Goal: Transaction & Acquisition: Subscribe to service/newsletter

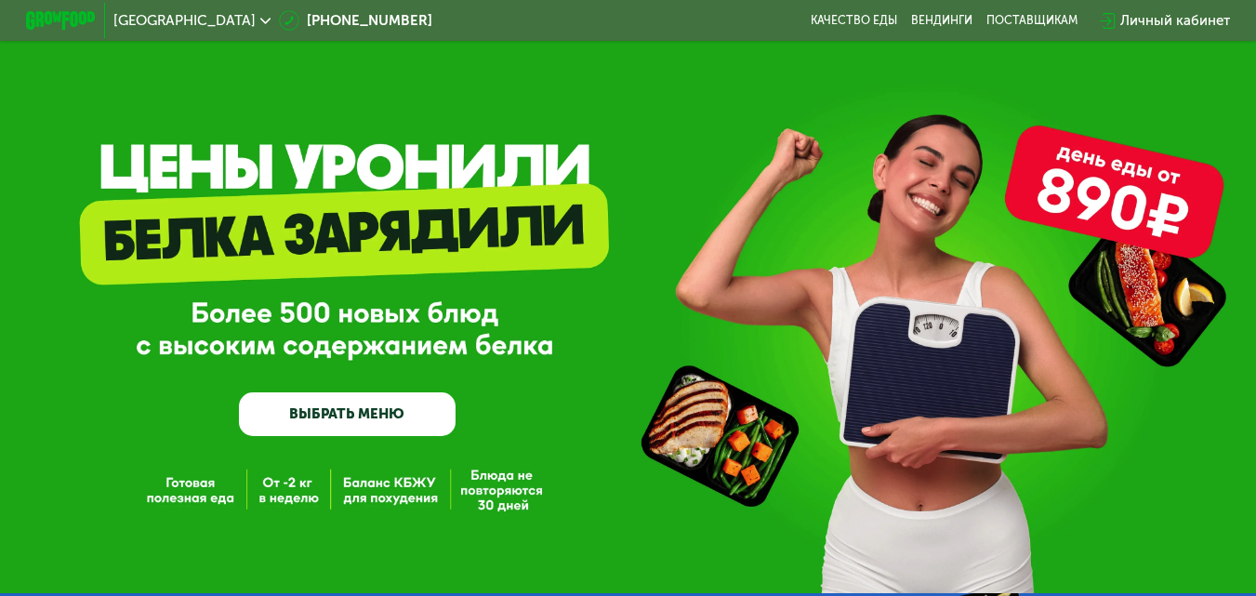
click at [359, 413] on link "ВЫБРАТЬ МЕНЮ" at bounding box center [348, 414] width 218 height 44
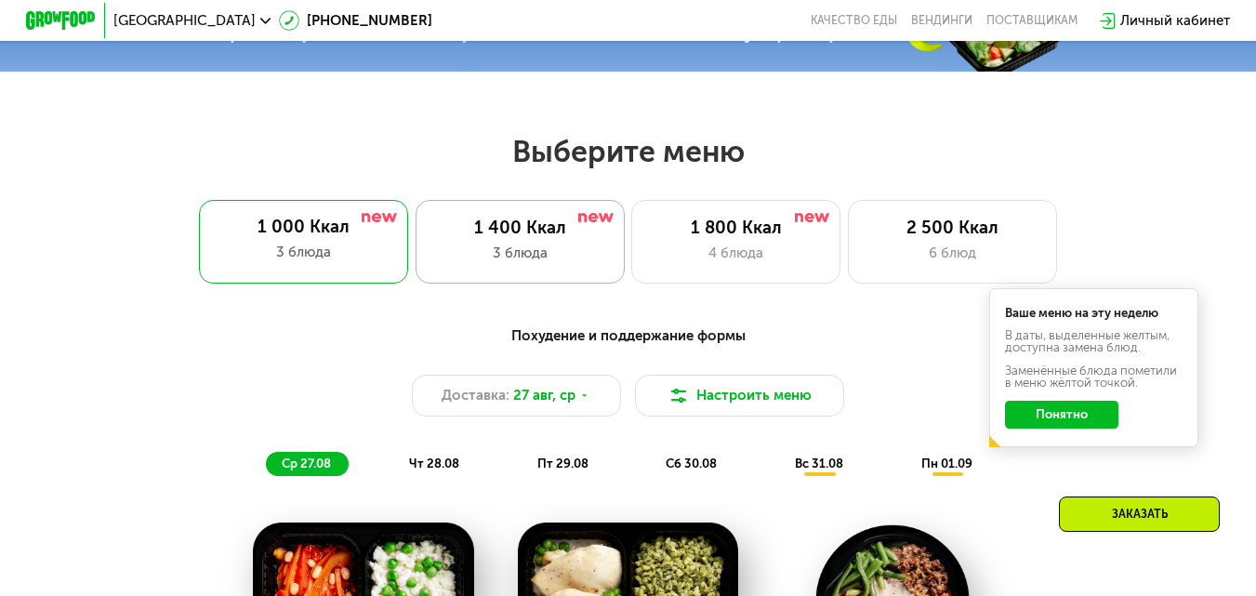
scroll to position [659, 0]
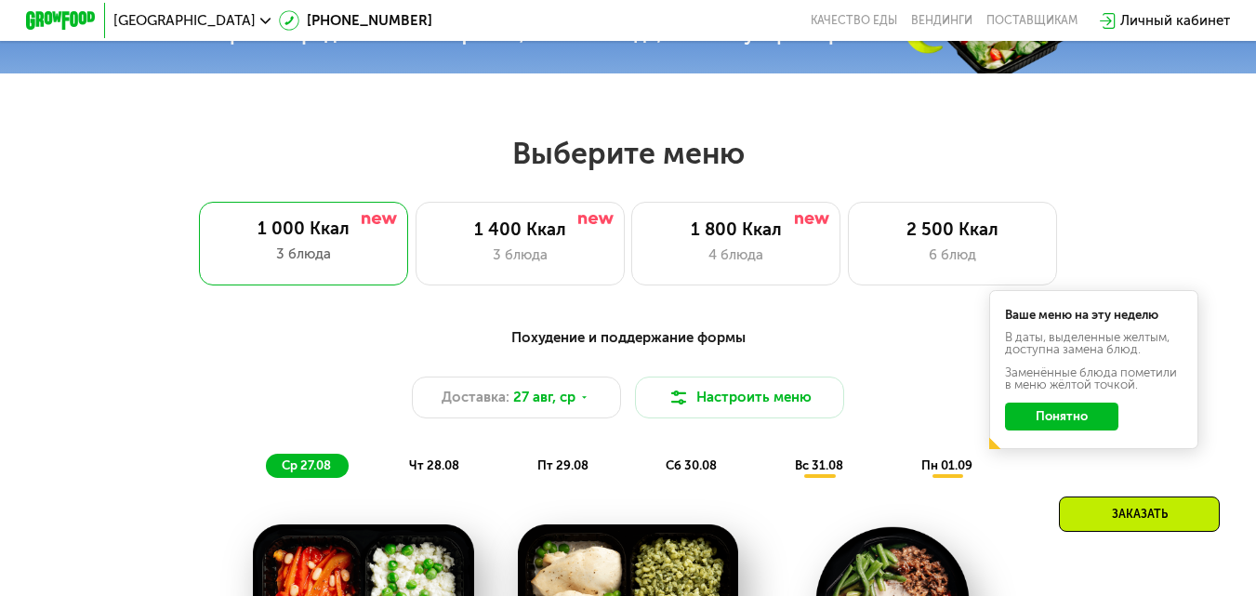
click at [1056, 425] on button "Понятно" at bounding box center [1061, 417] width 113 height 28
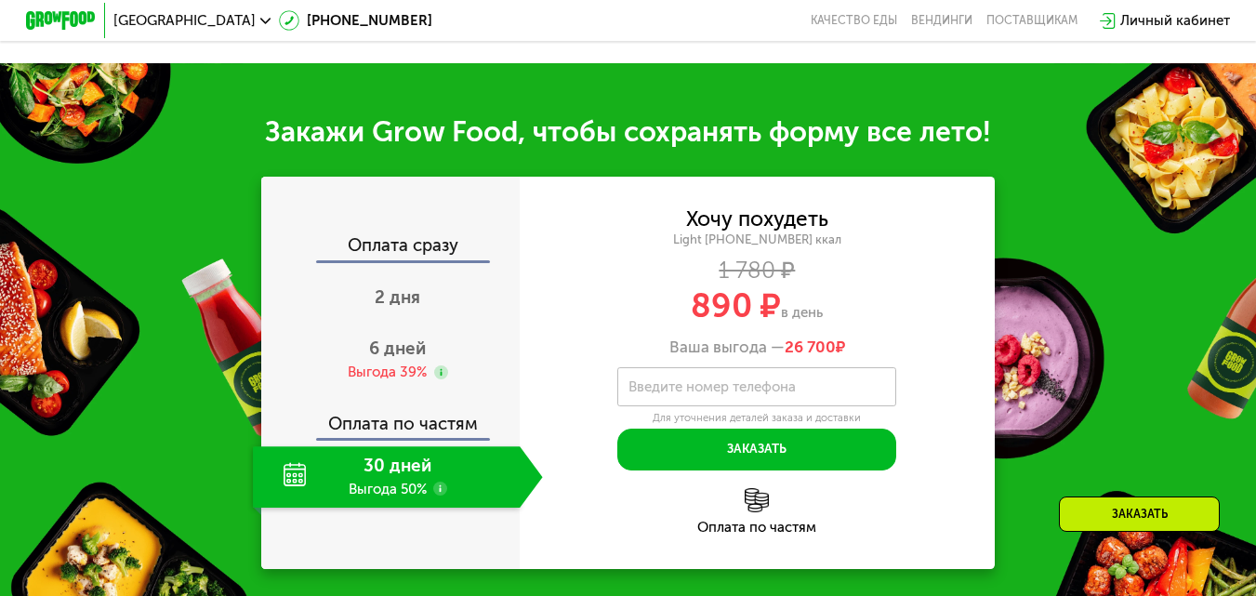
scroll to position [1775, 0]
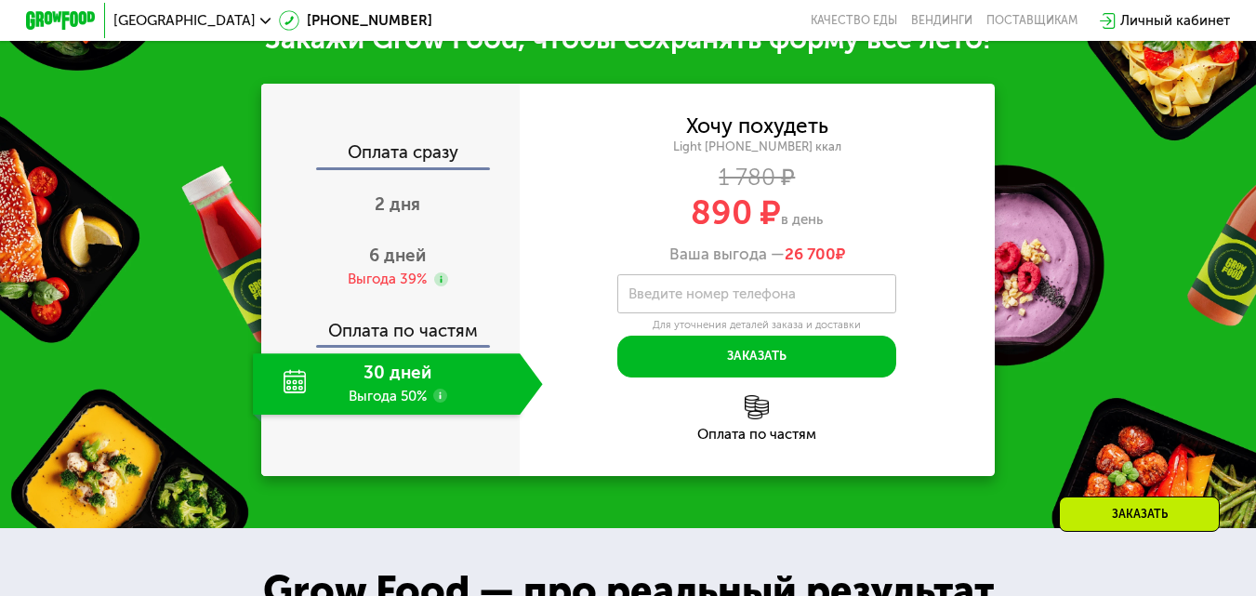
click at [379, 407] on div "30 дней Выгода 50%" at bounding box center [386, 383] width 267 height 61
click at [400, 215] on span "2 дня" at bounding box center [398, 203] width 46 height 21
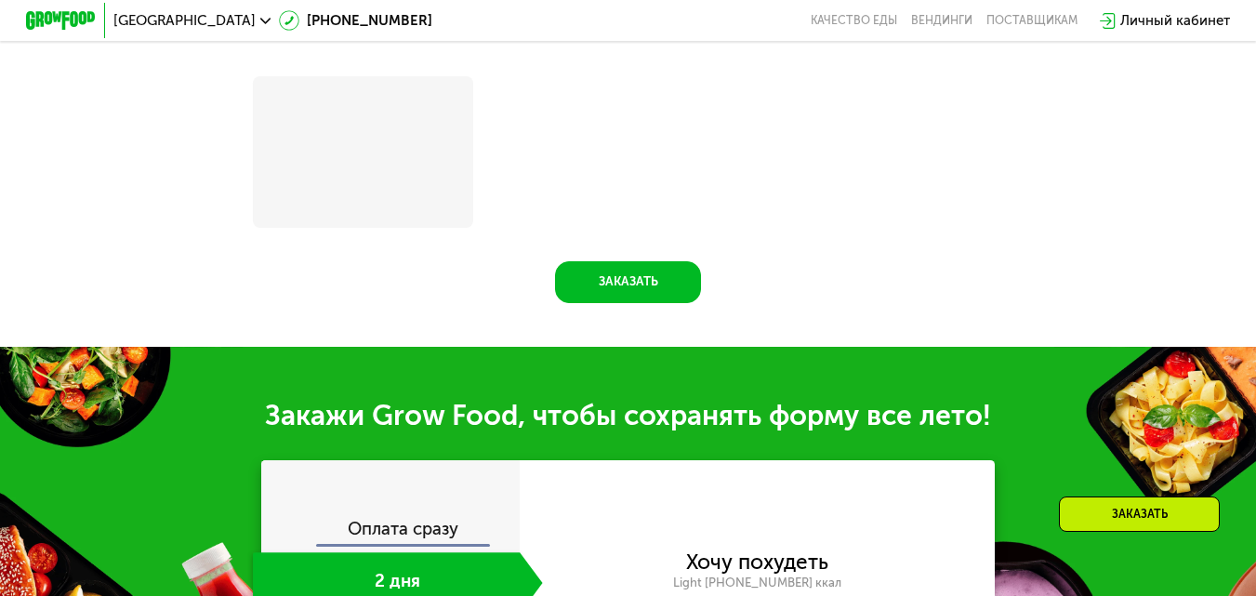
scroll to position [2156, 0]
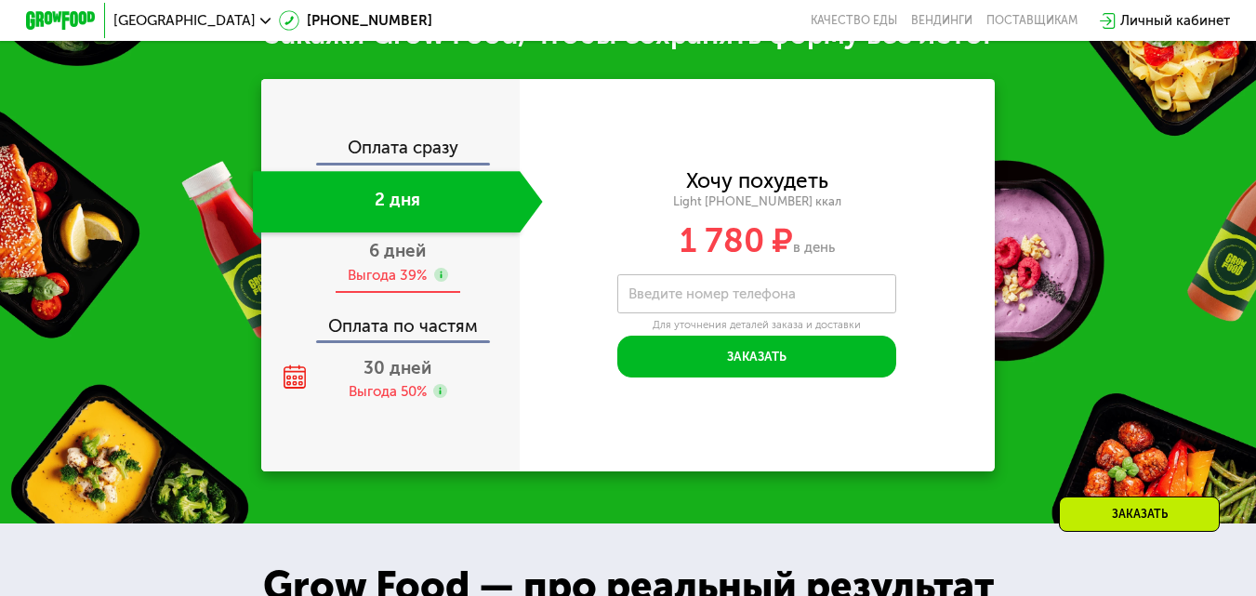
click at [407, 288] on div "6 дней Выгода 39%" at bounding box center [397, 262] width 289 height 61
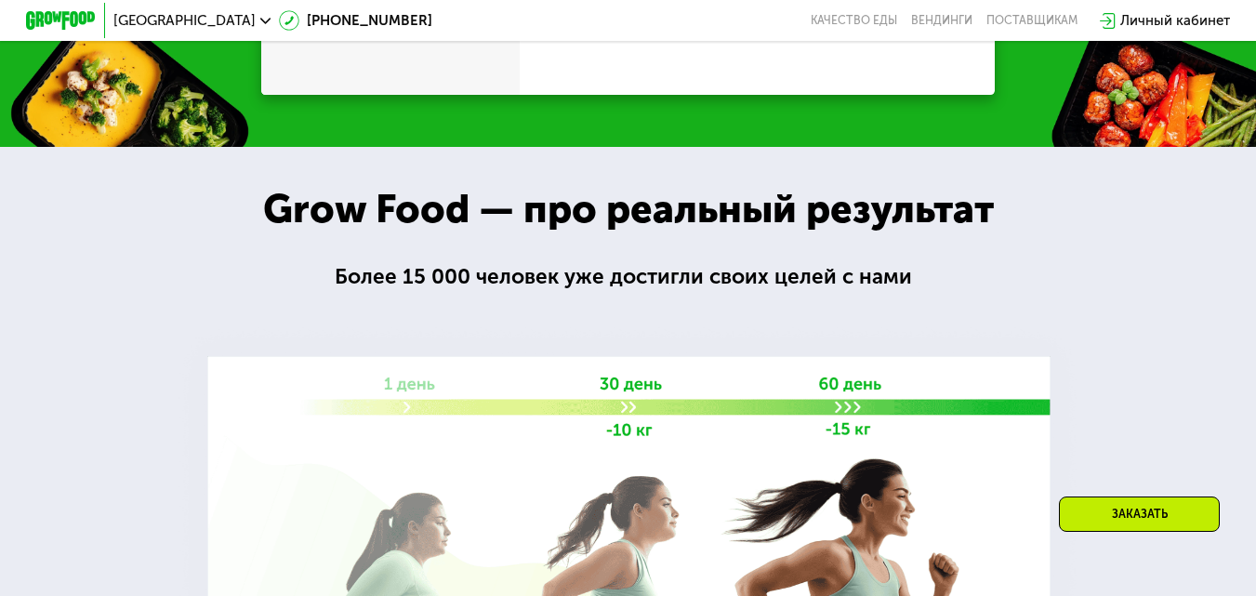
scroll to position [1775, 0]
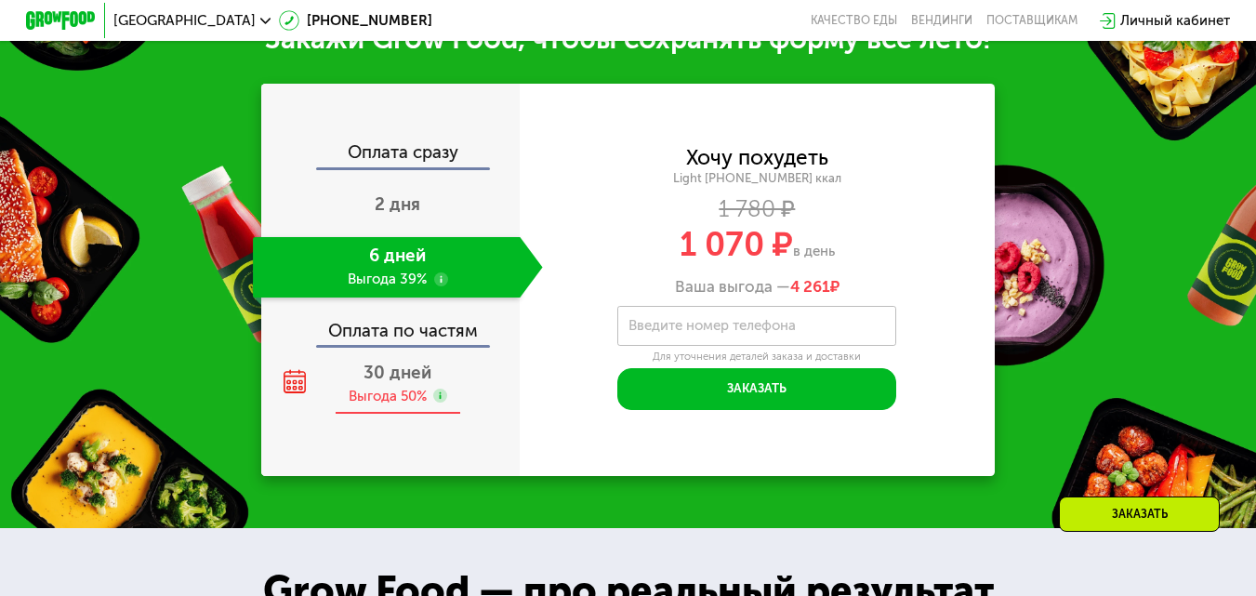
click at [411, 383] on span "30 дней" at bounding box center [398, 372] width 68 height 21
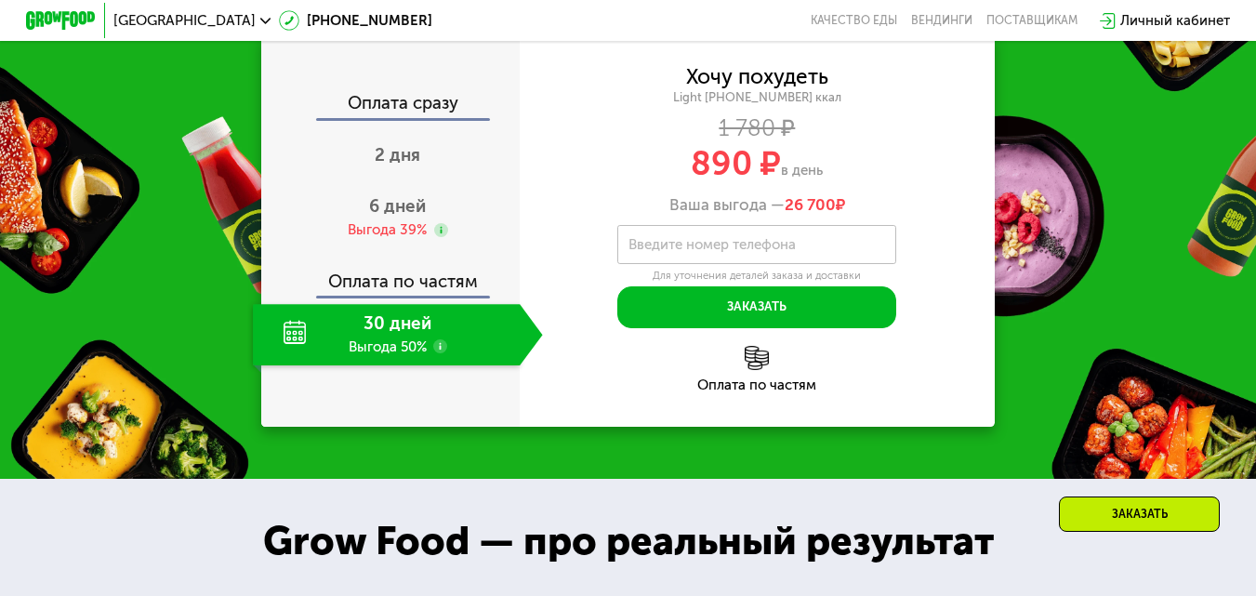
scroll to position [1868, 0]
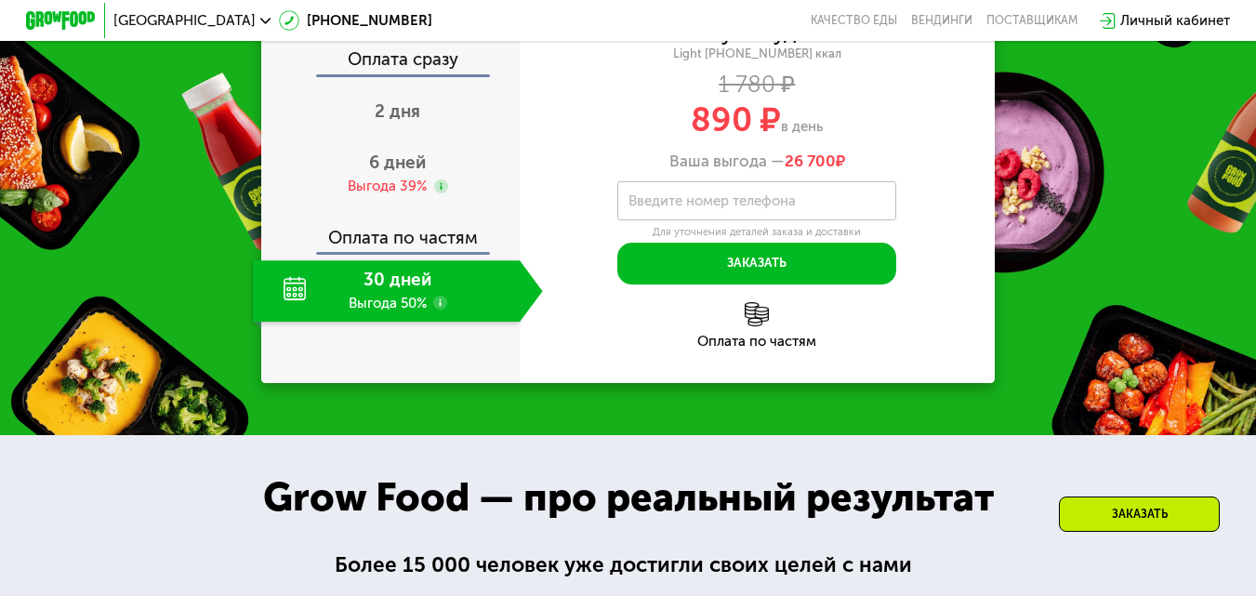
click at [435, 310] on use at bounding box center [440, 303] width 14 height 14
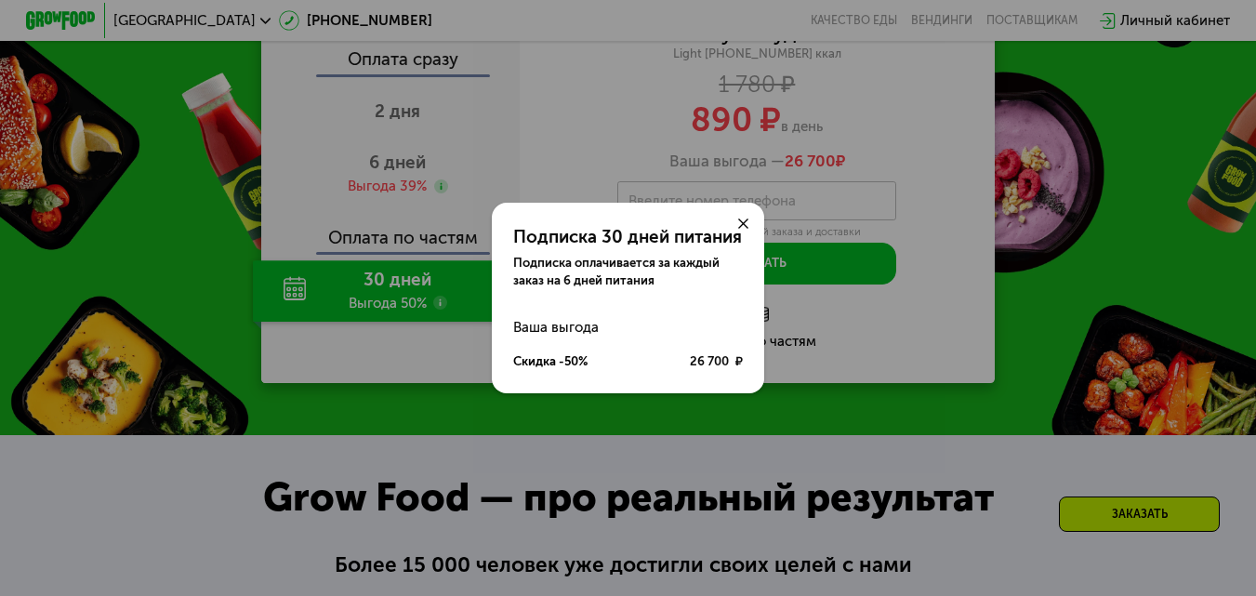
click at [435, 326] on div "Подписка 30 дней питания Подписка оплачивается за каждый заказ на 6 дней питани…" at bounding box center [628, 298] width 1256 height 596
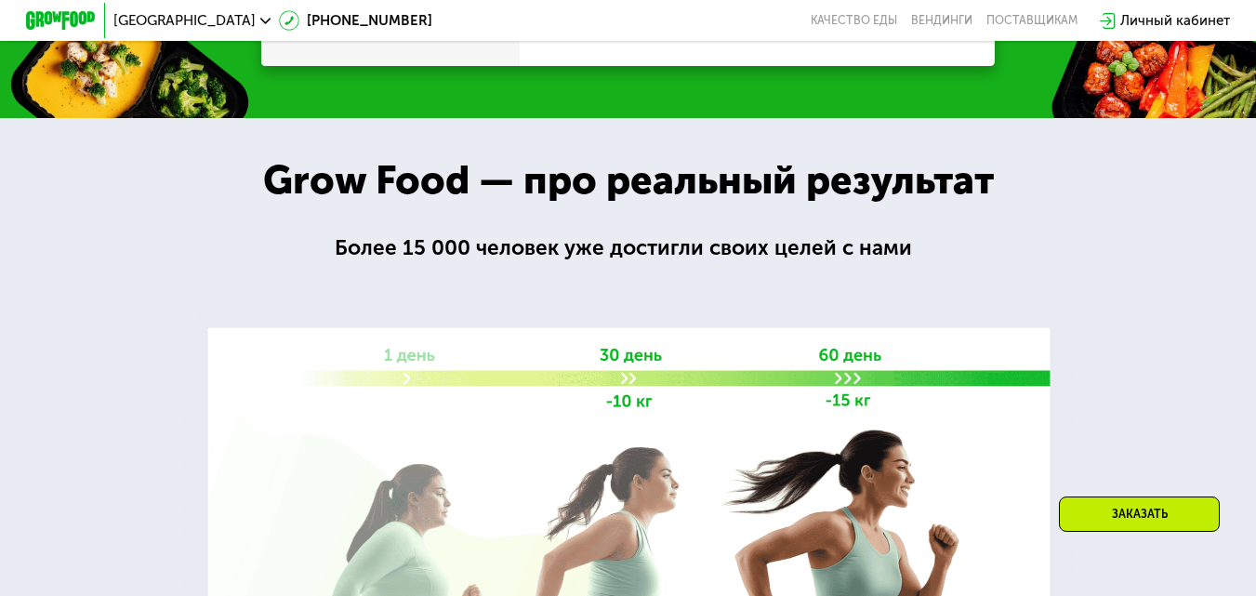
scroll to position [2147, 0]
